Goal: Transaction & Acquisition: Download file/media

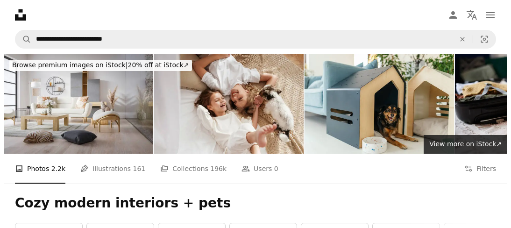
scroll to position [2041, 0]
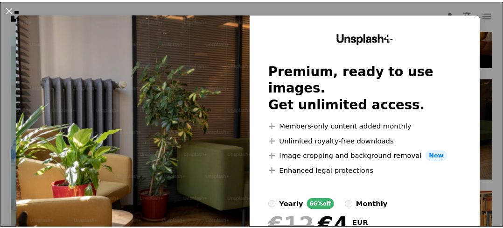
scroll to position [0, 0]
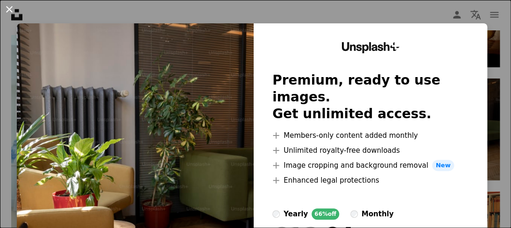
click at [8, 12] on button "An X shape" at bounding box center [9, 9] width 11 height 11
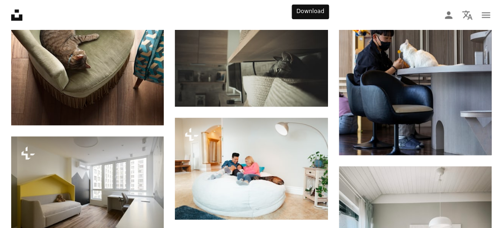
scroll to position [3298, 0]
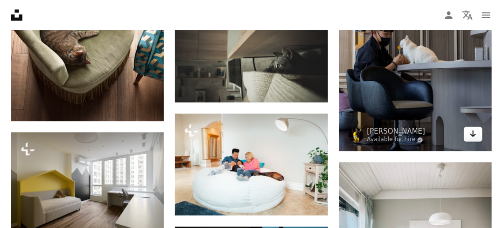
click at [474, 134] on icon "Arrow pointing down" at bounding box center [473, 133] width 7 height 11
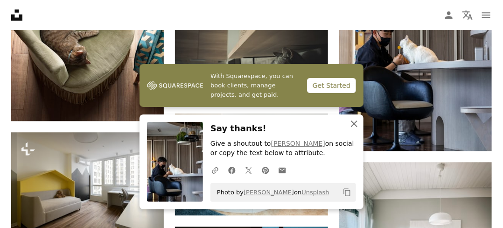
click at [354, 124] on icon "button" at bounding box center [354, 123] width 7 height 7
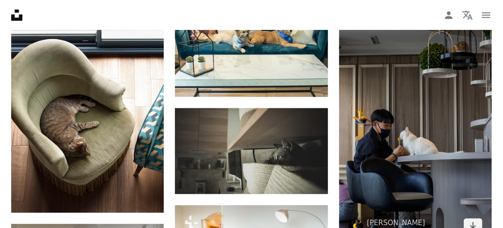
scroll to position [3206, 0]
